Goal: Task Accomplishment & Management: Manage account settings

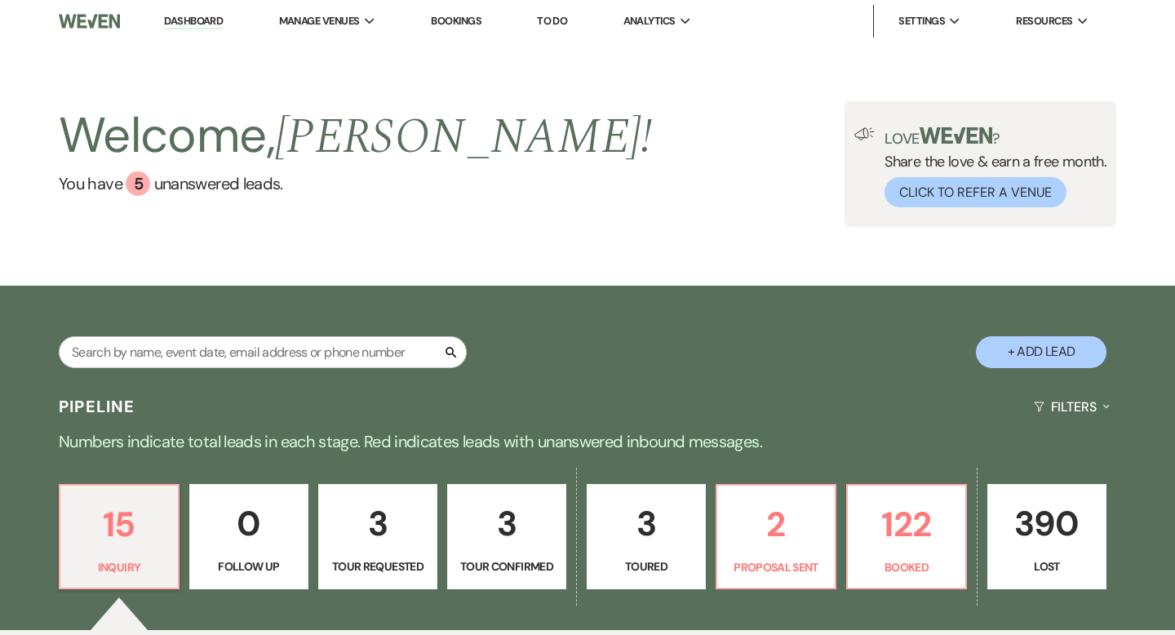
scroll to position [298, 0]
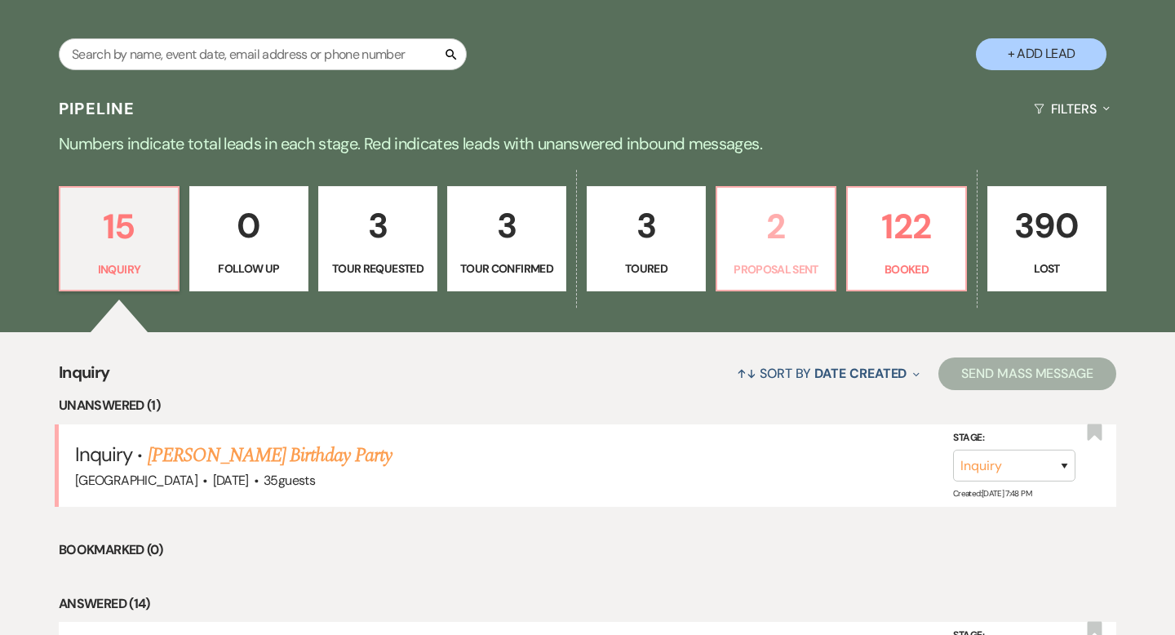
click at [773, 246] on p "2" at bounding box center [776, 226] width 98 height 55
select select "6"
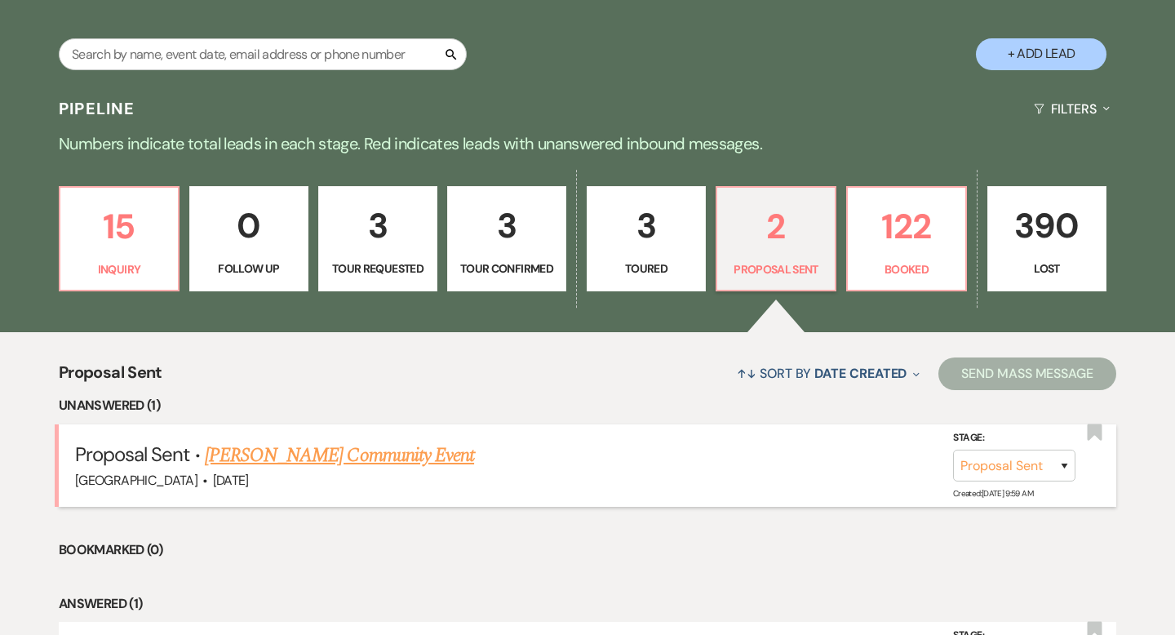
click at [352, 446] on link "[PERSON_NAME] Community Event" at bounding box center [339, 455] width 269 height 29
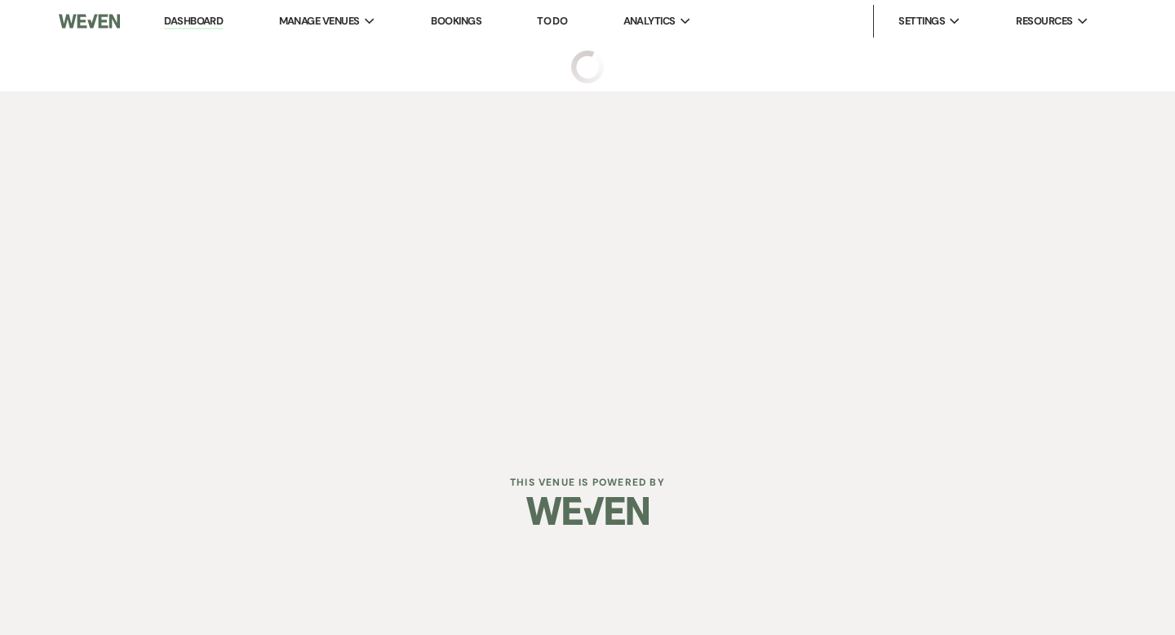
select select "6"
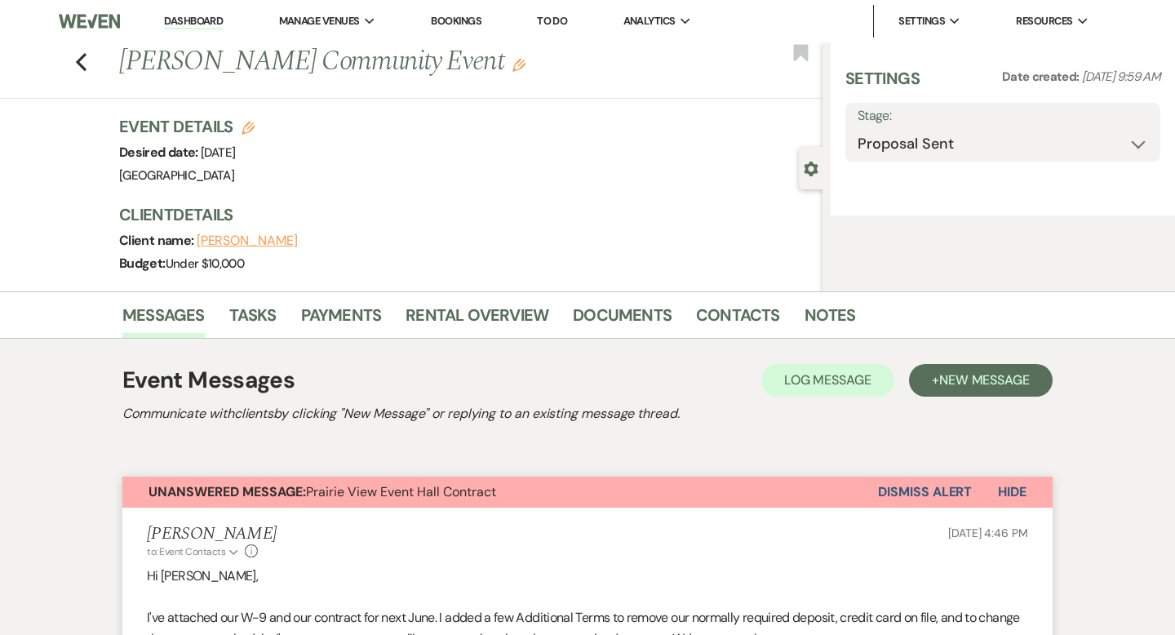
select select "5"
select select "7"
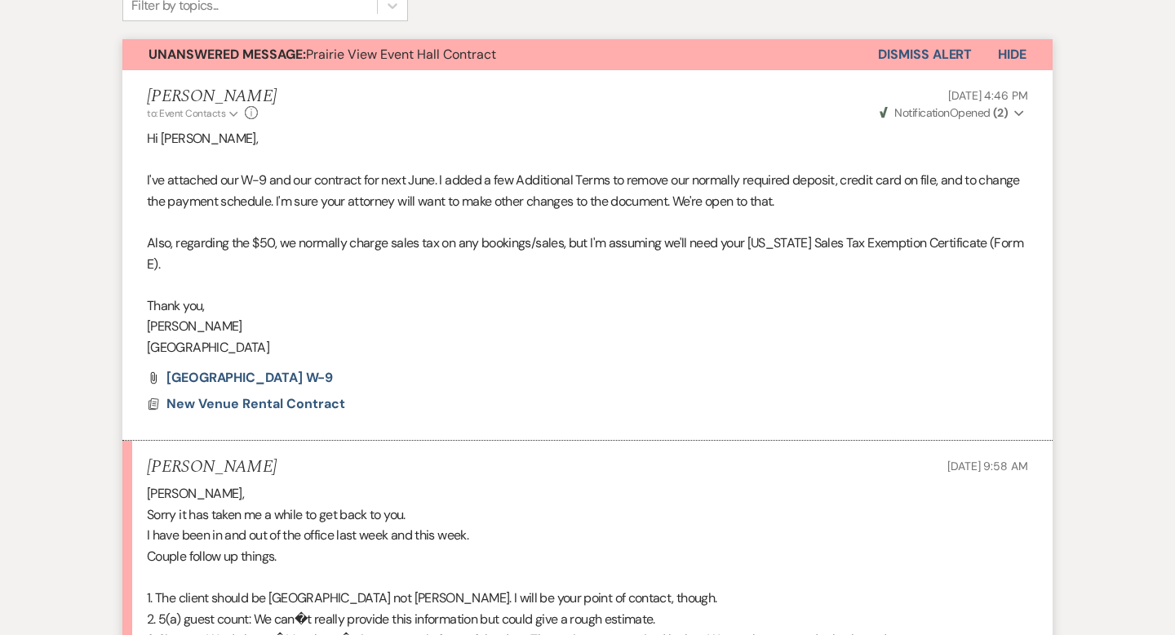
scroll to position [554, 0]
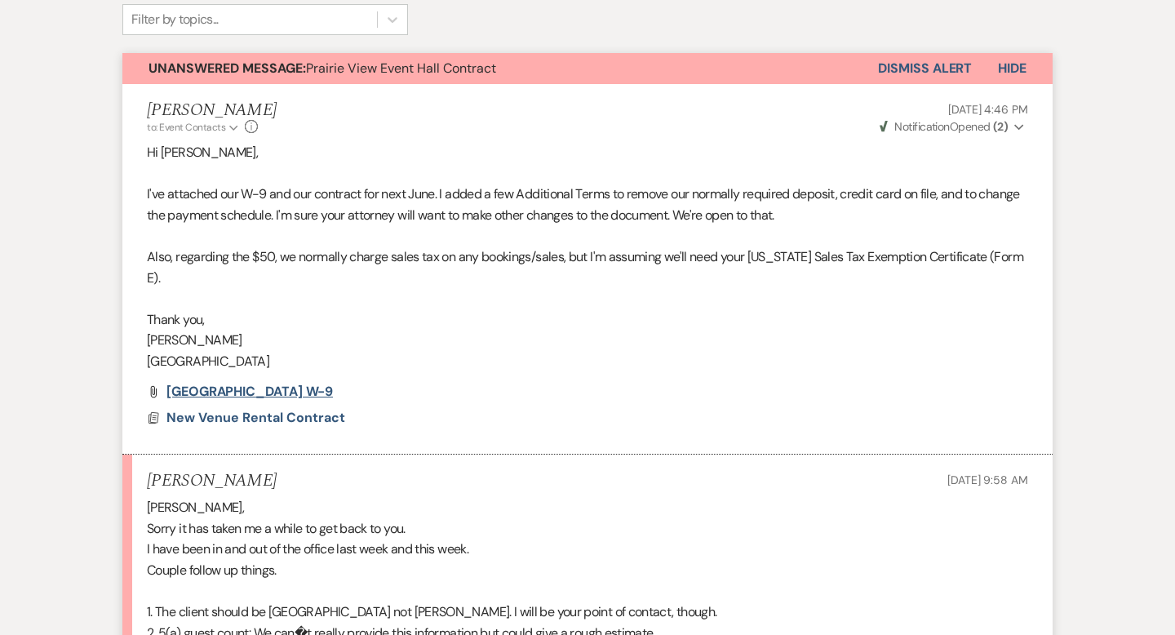
click at [309, 390] on span "[GEOGRAPHIC_DATA] W-9" at bounding box center [249, 391] width 166 height 17
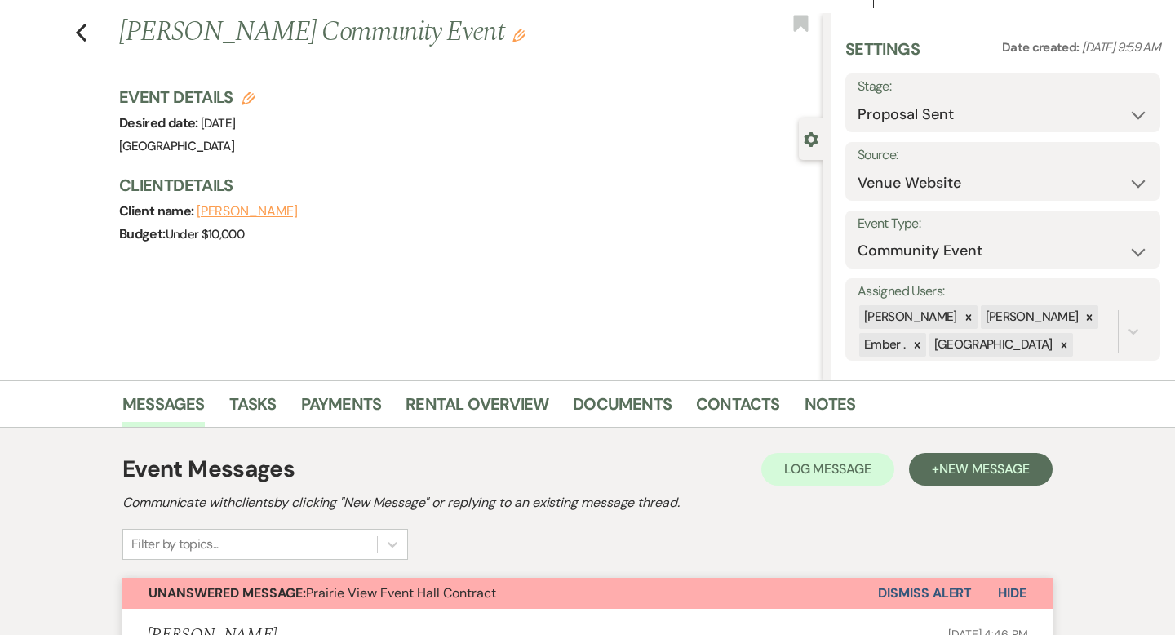
scroll to position [0, 0]
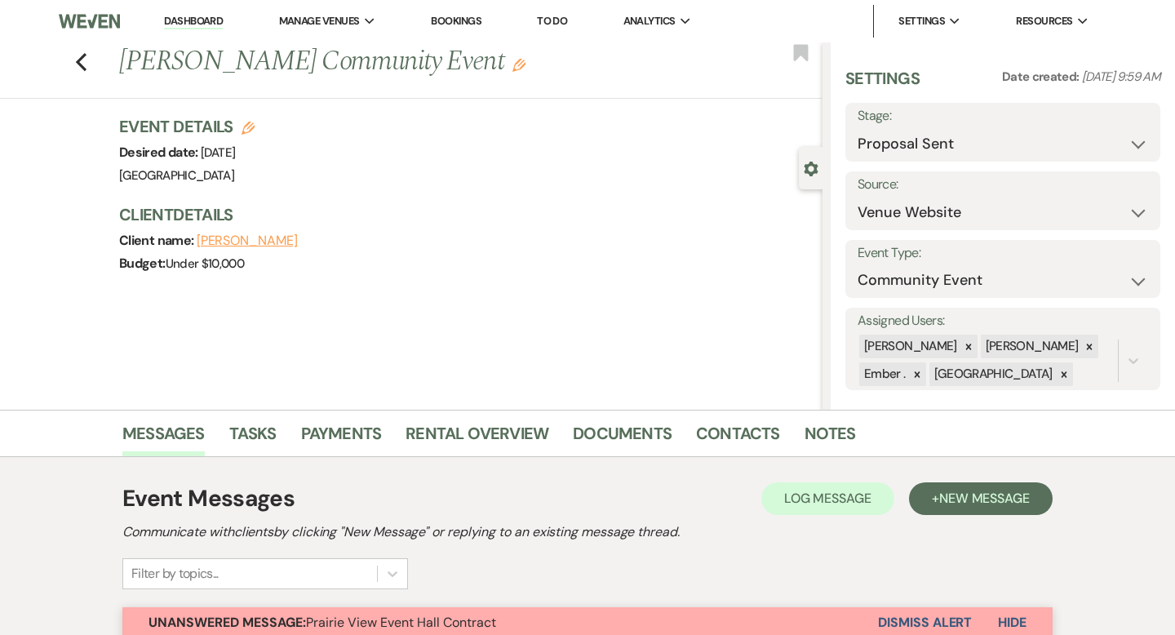
click at [204, 18] on link "Dashboard" at bounding box center [193, 22] width 59 height 16
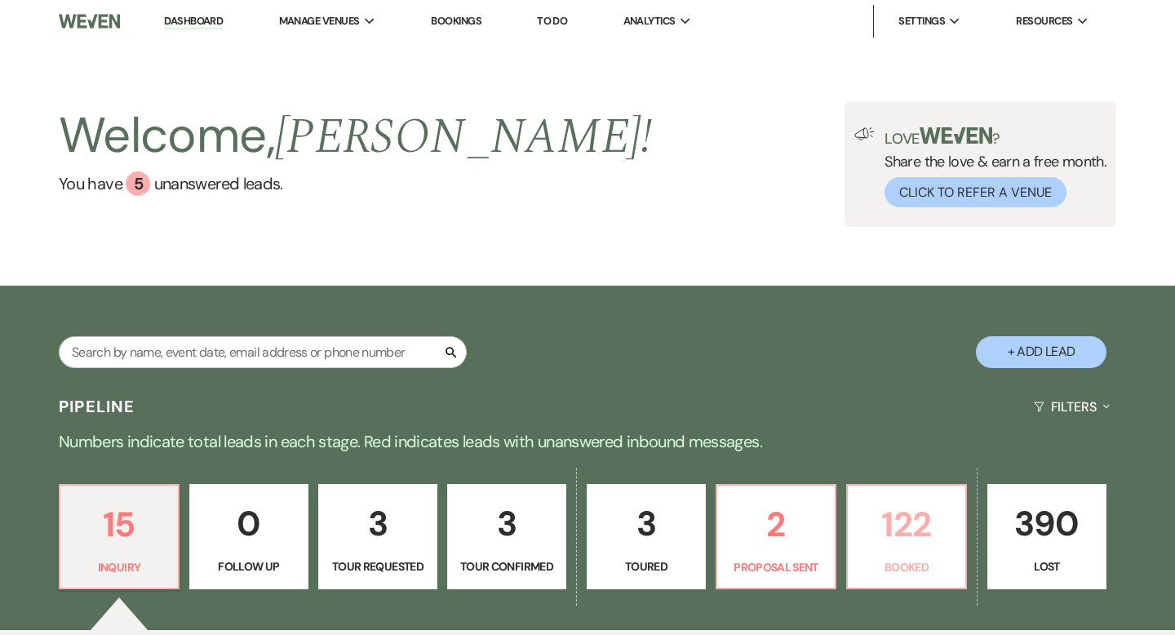
click at [895, 529] on p "122" at bounding box center [906, 524] width 98 height 55
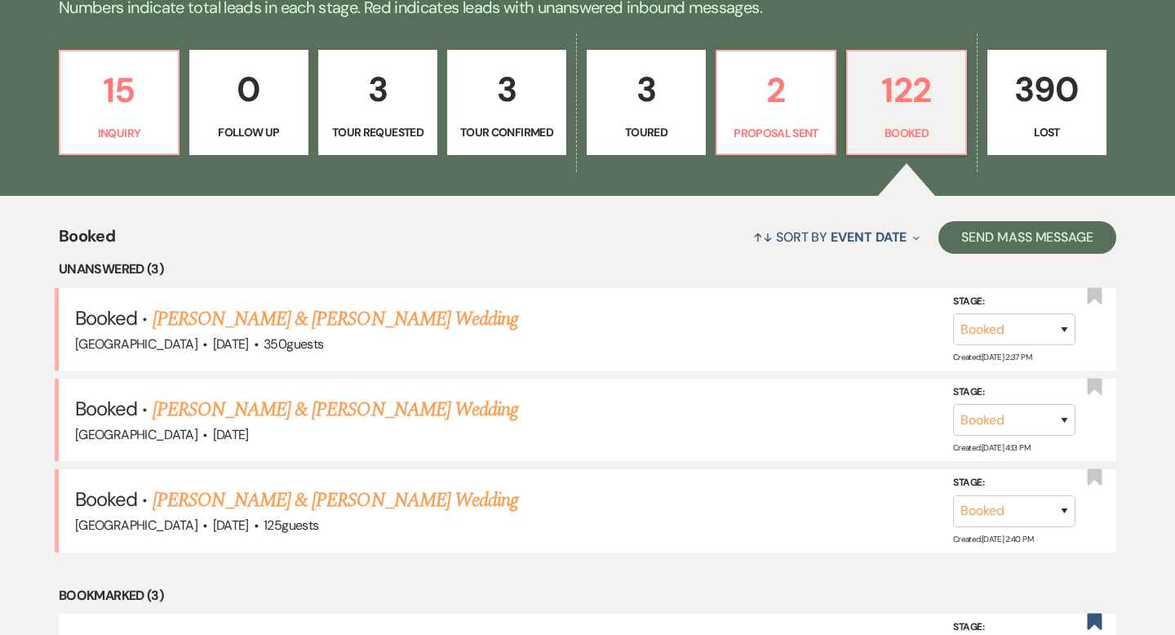
scroll to position [497, 0]
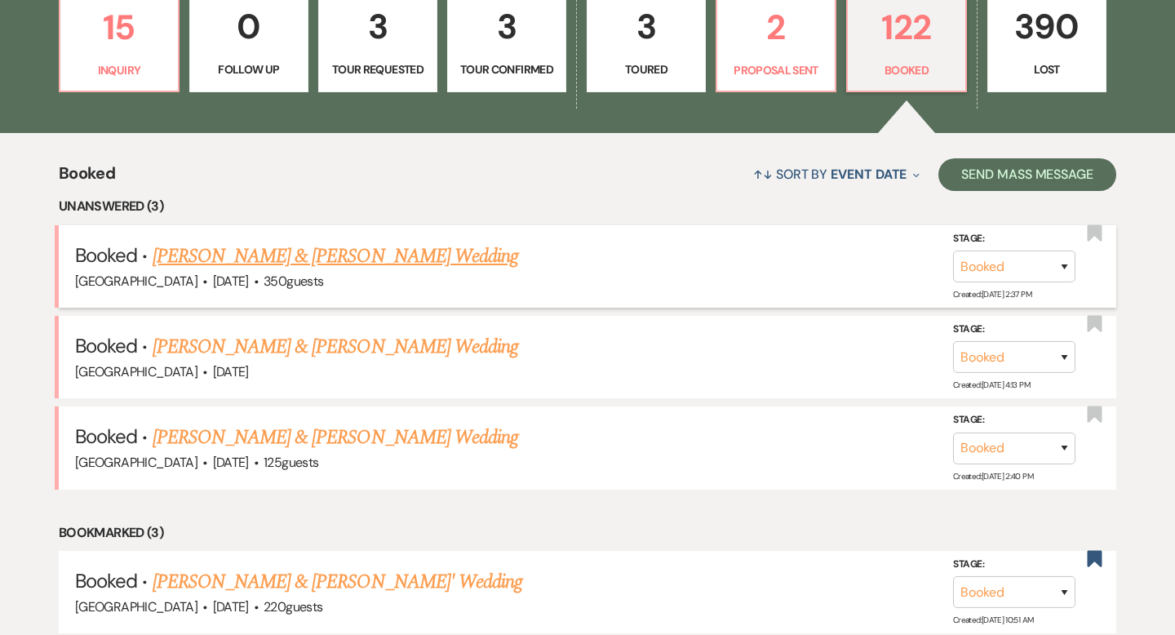
click at [405, 275] on div "[GEOGRAPHIC_DATA] · [DATE] · 350 guests" at bounding box center [587, 281] width 1025 height 21
click at [392, 259] on link "[PERSON_NAME] & [PERSON_NAME] Wedding" at bounding box center [335, 255] width 365 height 29
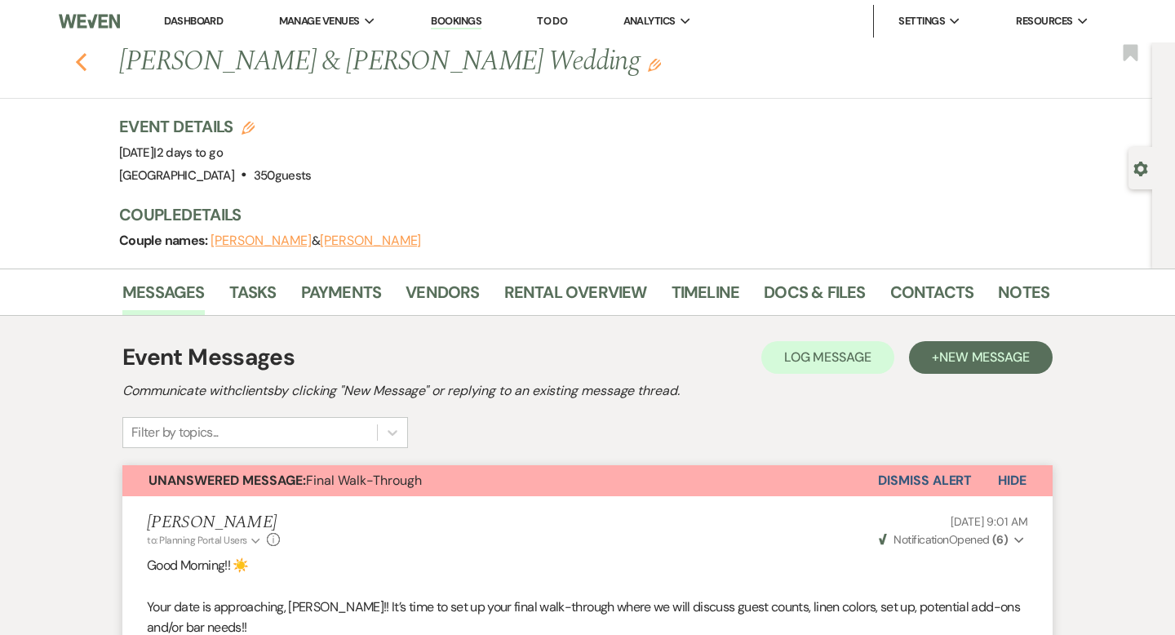
click at [77, 56] on icon "Previous" at bounding box center [81, 62] width 12 height 20
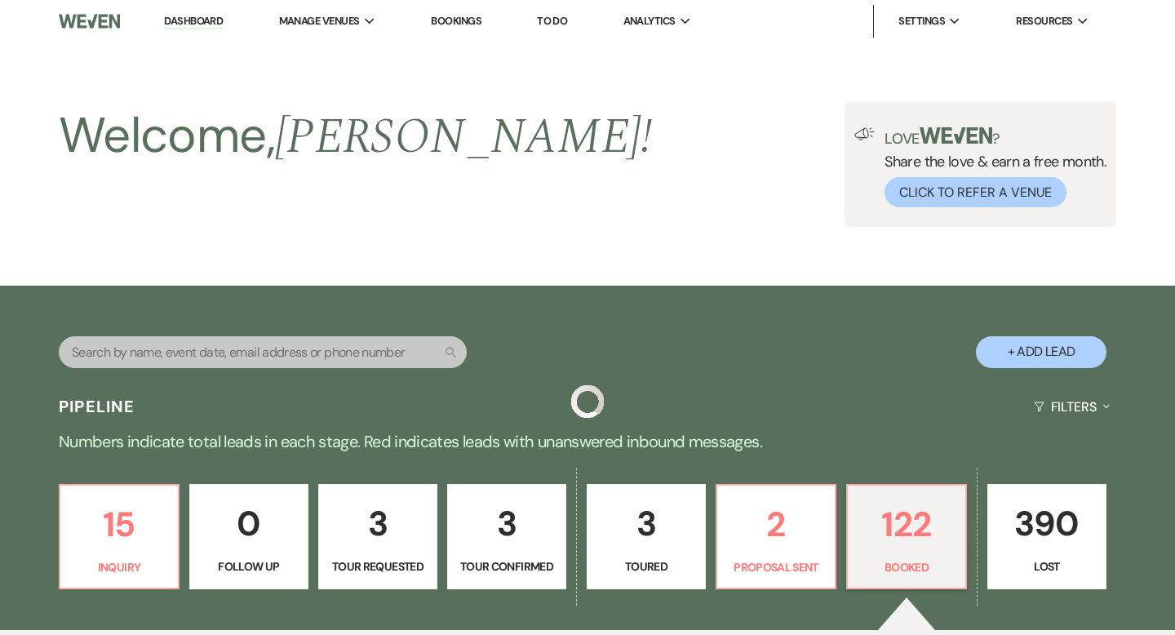
scroll to position [497, 0]
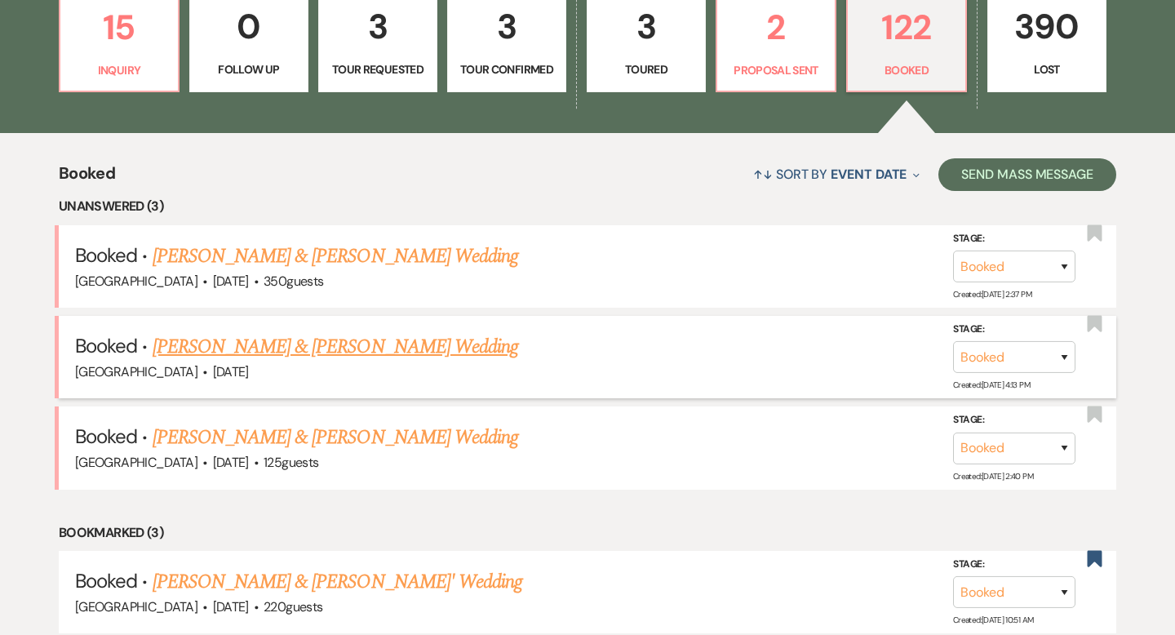
click at [388, 348] on link "[PERSON_NAME] & [PERSON_NAME] Wedding" at bounding box center [335, 346] width 365 height 29
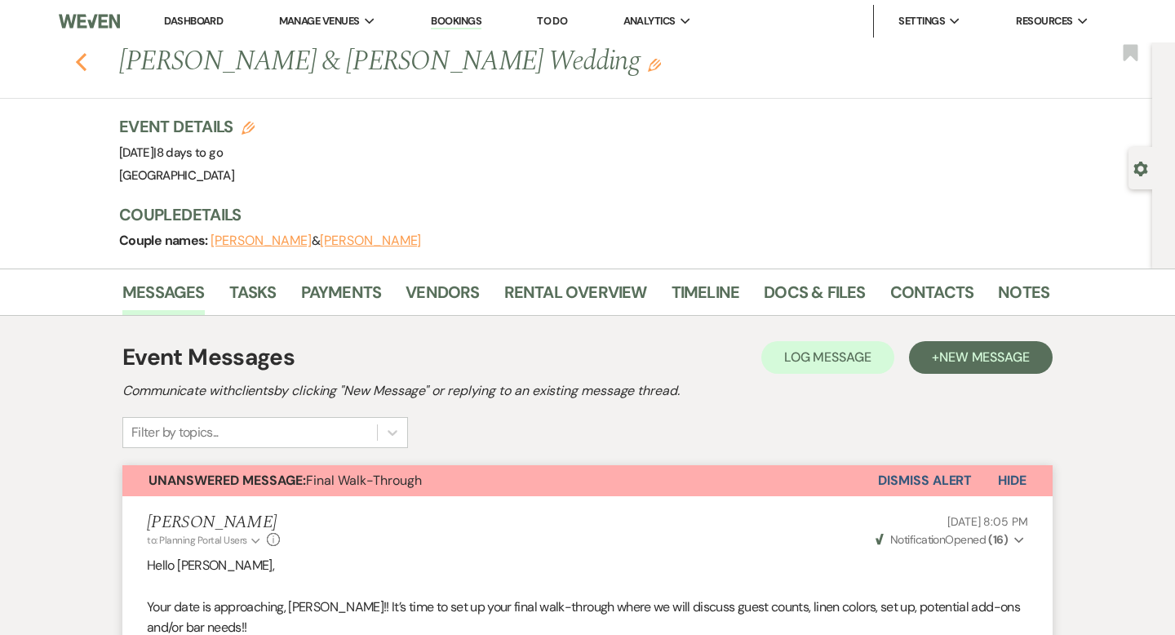
click at [77, 61] on use "button" at bounding box center [81, 62] width 11 height 18
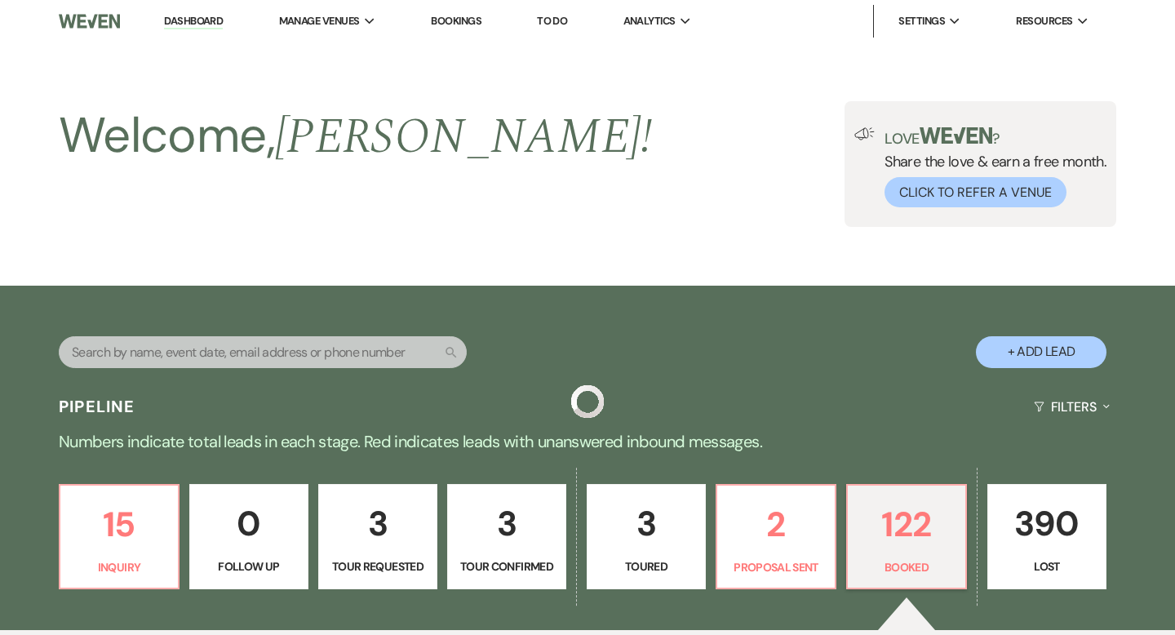
scroll to position [497, 0]
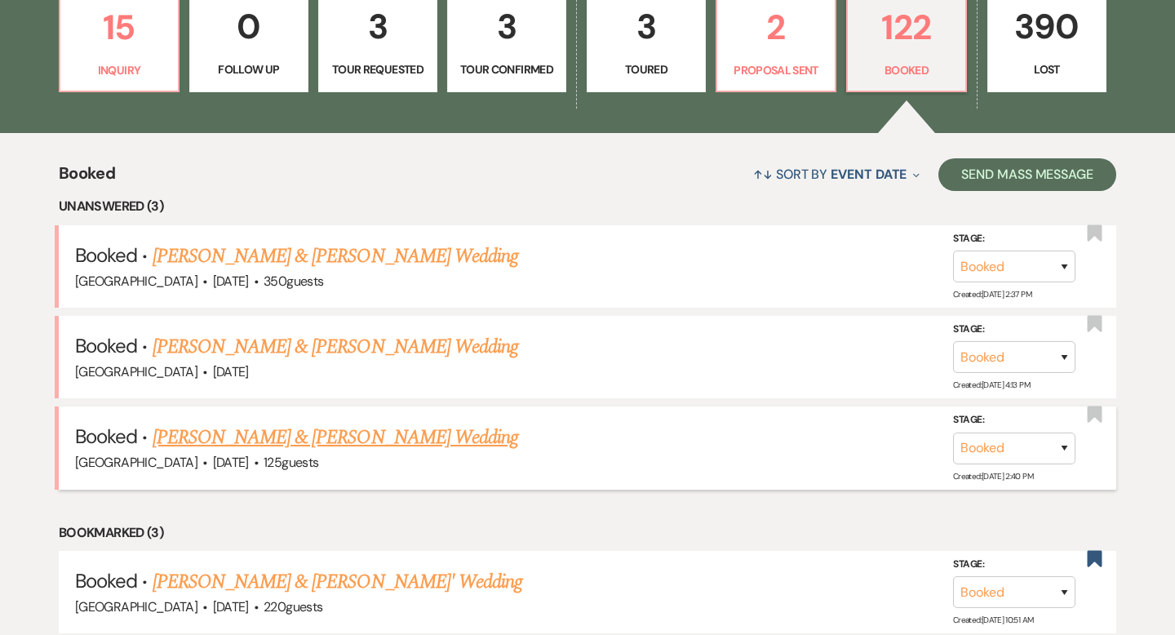
click at [335, 432] on link "[PERSON_NAME] & [PERSON_NAME] Wedding" at bounding box center [335, 437] width 365 height 29
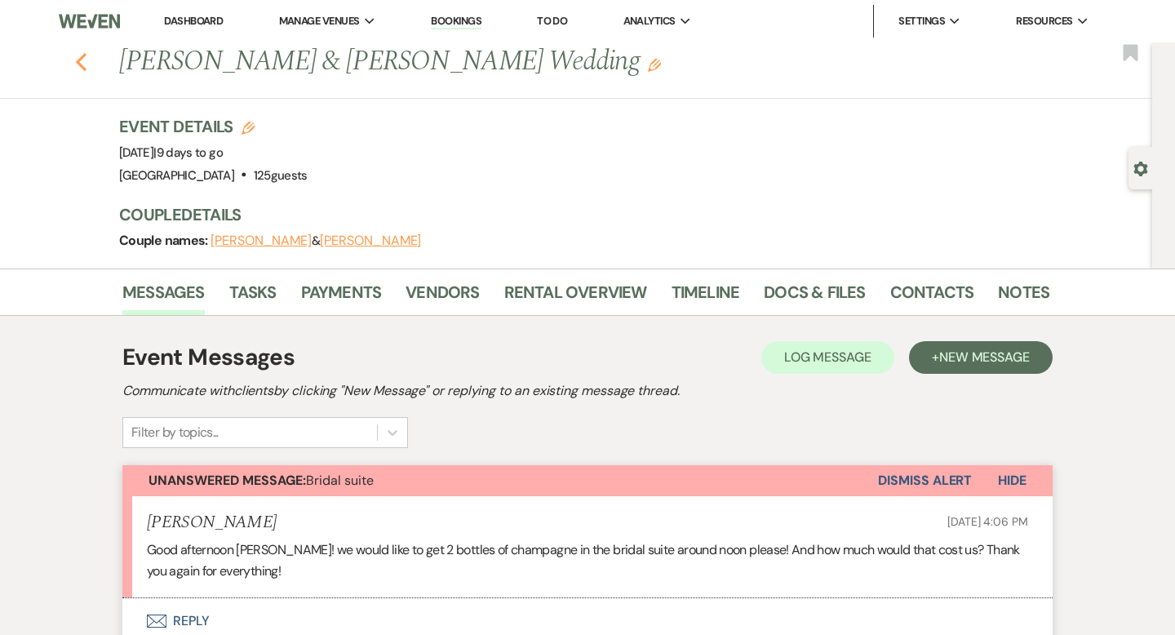
click at [78, 60] on use "button" at bounding box center [81, 62] width 11 height 18
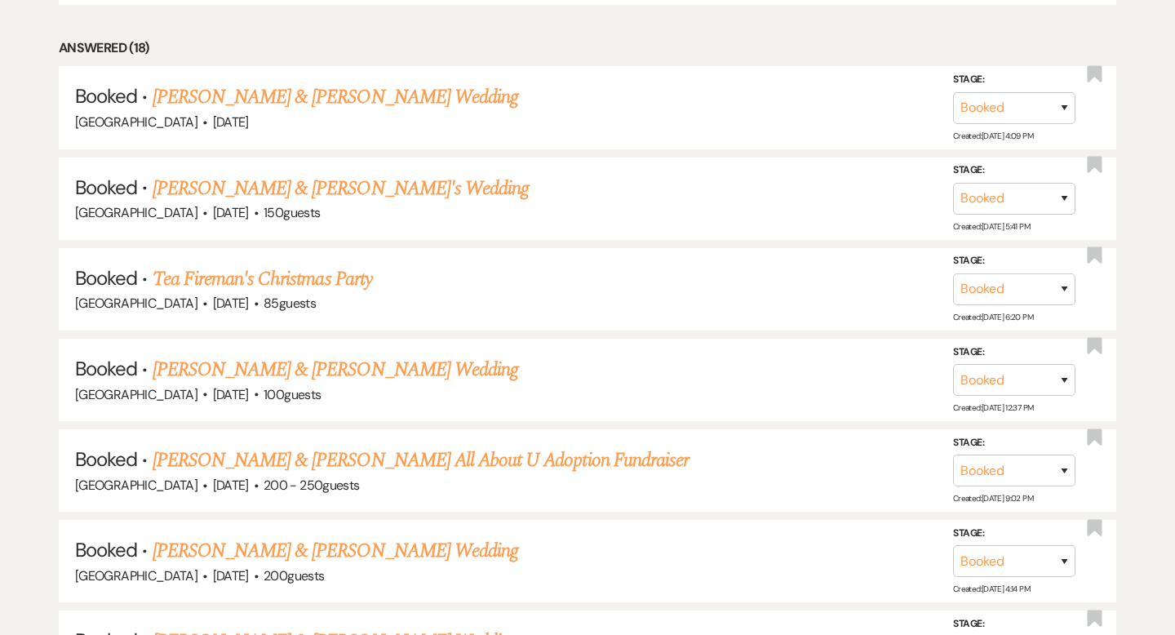
scroll to position [1272, 0]
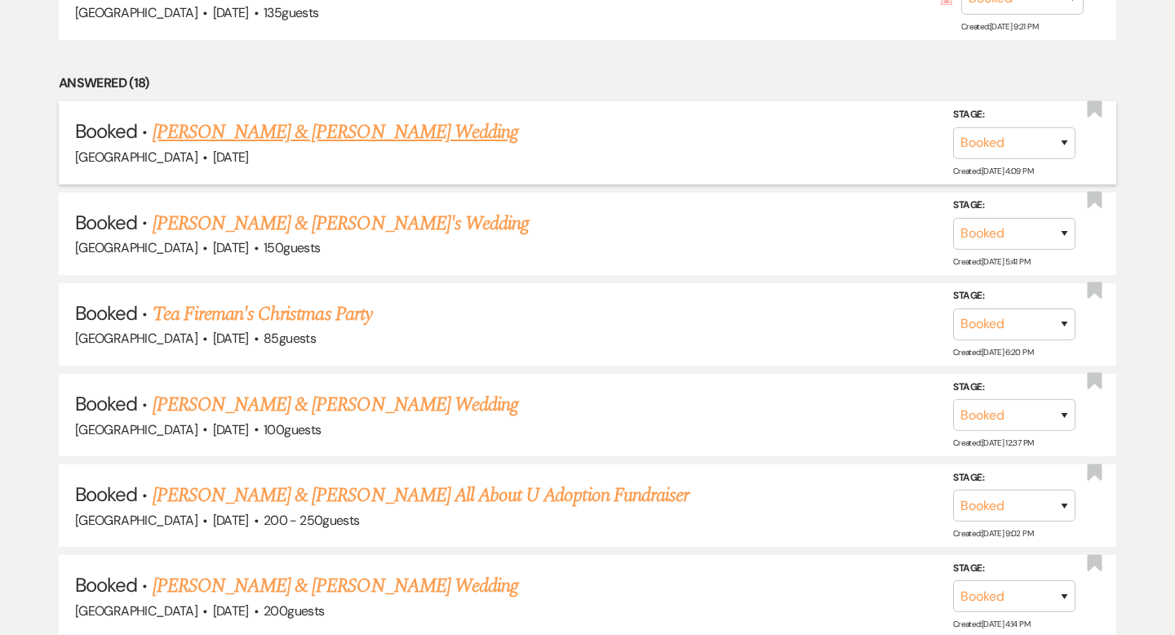
click at [456, 140] on link "[PERSON_NAME] & [PERSON_NAME] Wedding" at bounding box center [335, 131] width 365 height 29
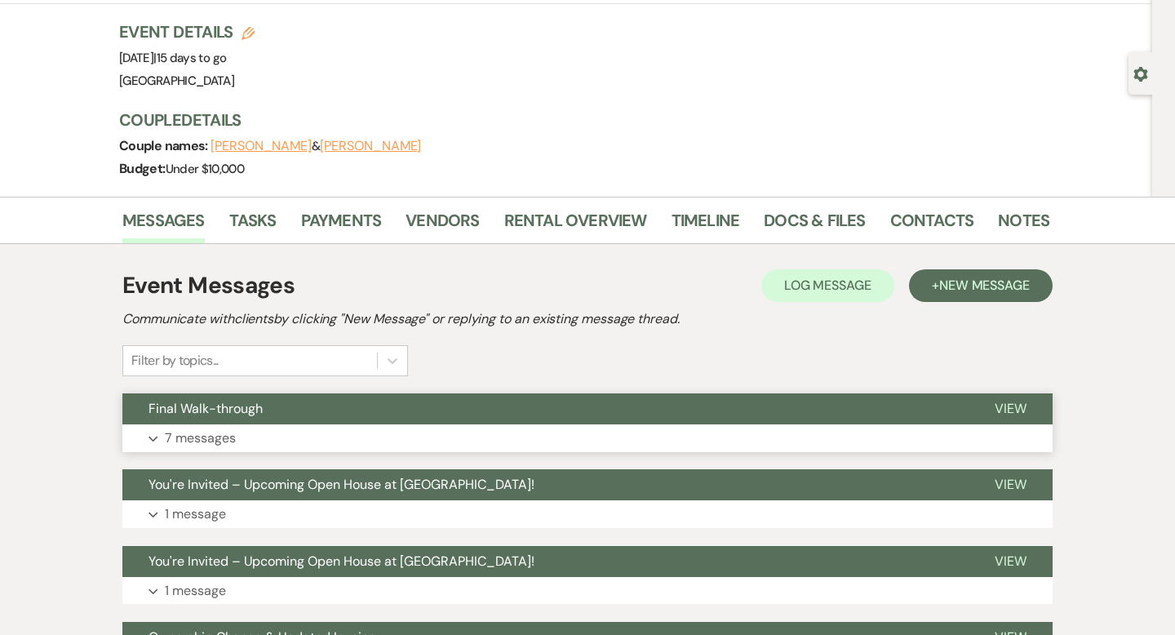
click at [449, 418] on button "Final Walk-through" at bounding box center [545, 408] width 846 height 31
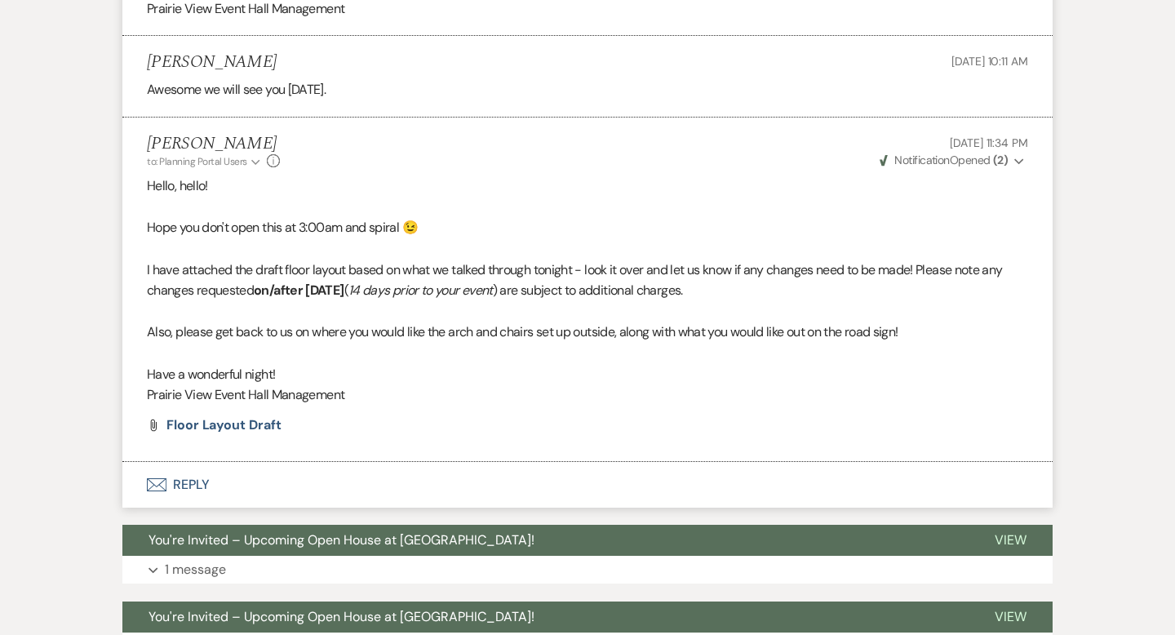
scroll to position [1410, 0]
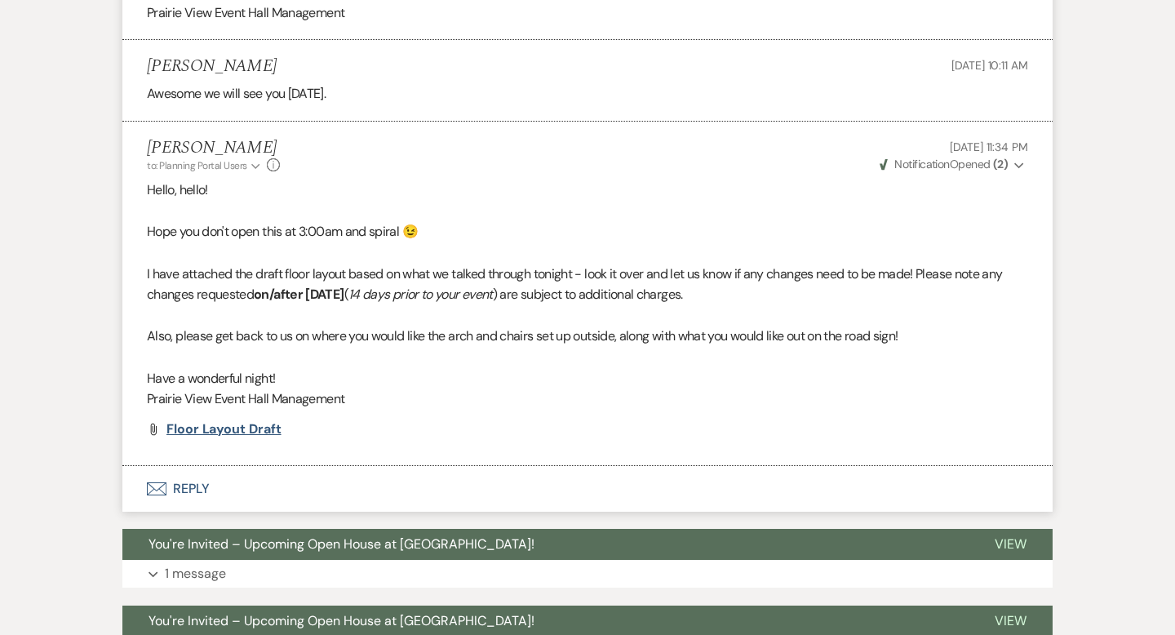
click at [244, 437] on span "Floor Layout Draft" at bounding box center [223, 428] width 115 height 17
